Goal: Task Accomplishment & Management: Manage account settings

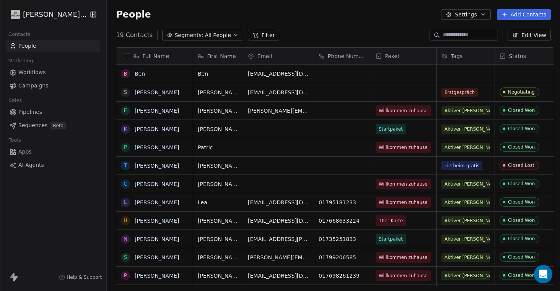
scroll to position [256, 456]
click at [136, 93] on link "[PERSON_NAME]" at bounding box center [157, 92] width 44 height 6
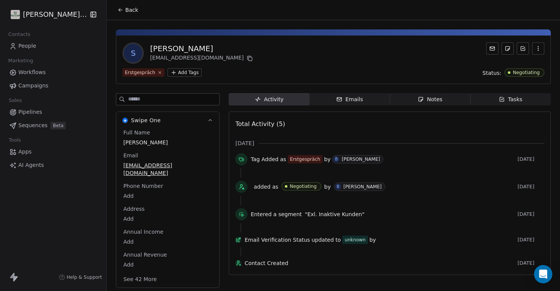
click at [538, 49] on icon "button" at bounding box center [538, 48] width 6 height 6
click at [518, 63] on div "Delete" at bounding box center [527, 65] width 51 height 12
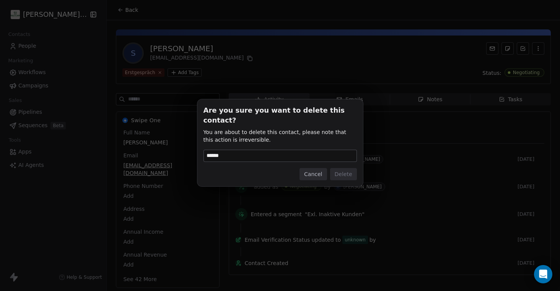
type input "******"
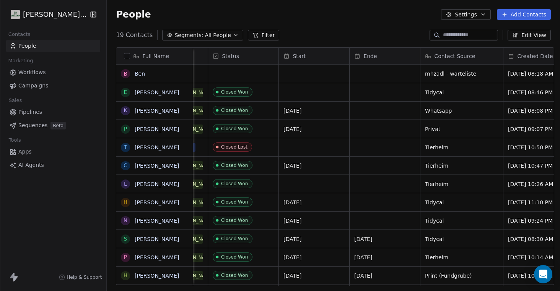
scroll to position [0, 290]
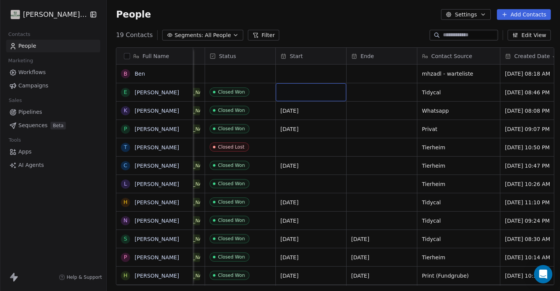
click at [319, 93] on div "grid" at bounding box center [311, 92] width 70 height 18
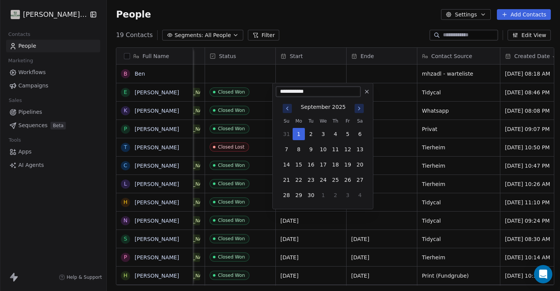
click at [288, 108] on icon "Go to previous month" at bounding box center [287, 109] width 6 height 6
click at [334, 196] on button "28" at bounding box center [335, 195] width 12 height 12
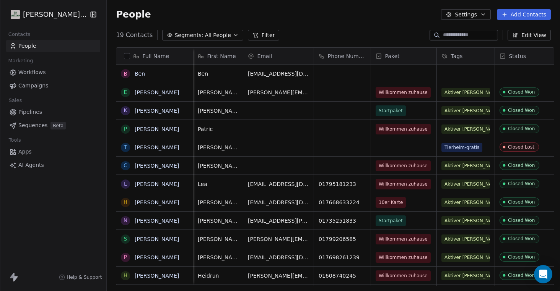
scroll to position [0, 0]
click at [173, 0] on div "People Settings Add Contacts" at bounding box center [333, 14] width 453 height 29
